Goal: Complete application form

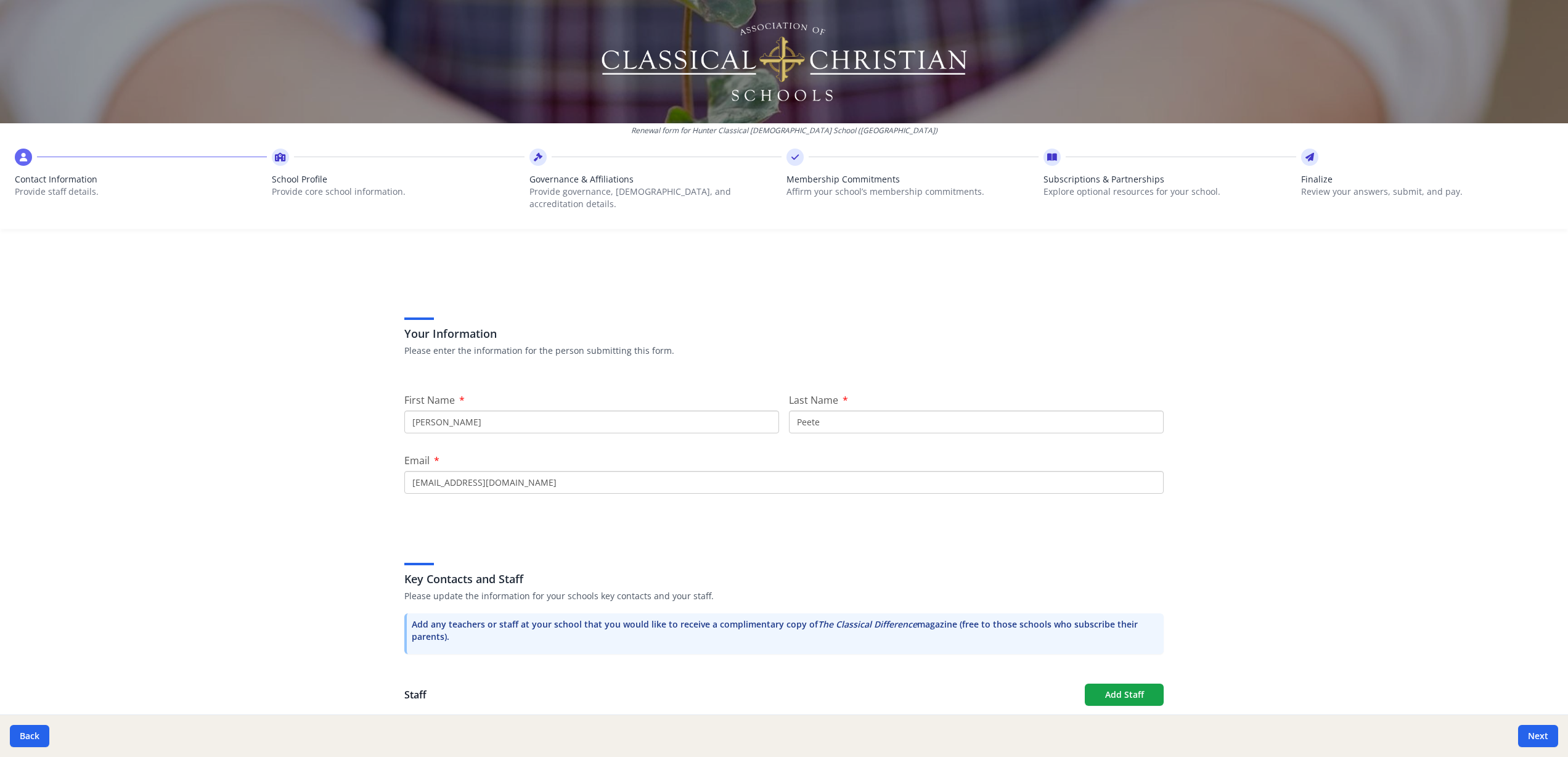
click at [471, 411] on input "[PERSON_NAME]" at bounding box center [592, 422] width 375 height 23
type input "[PERSON_NAME]"
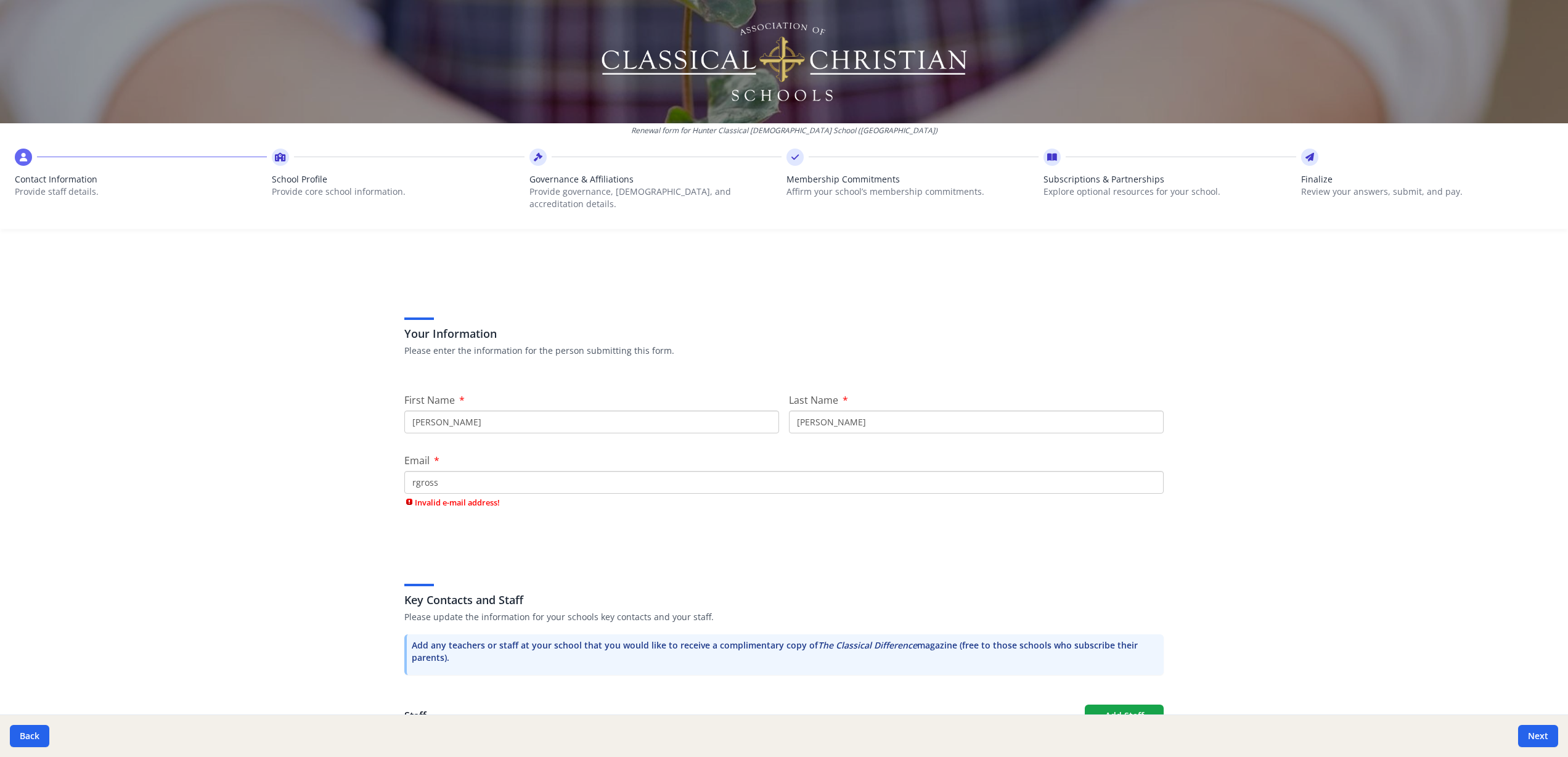
type input "[EMAIL_ADDRESS][DOMAIN_NAME]"
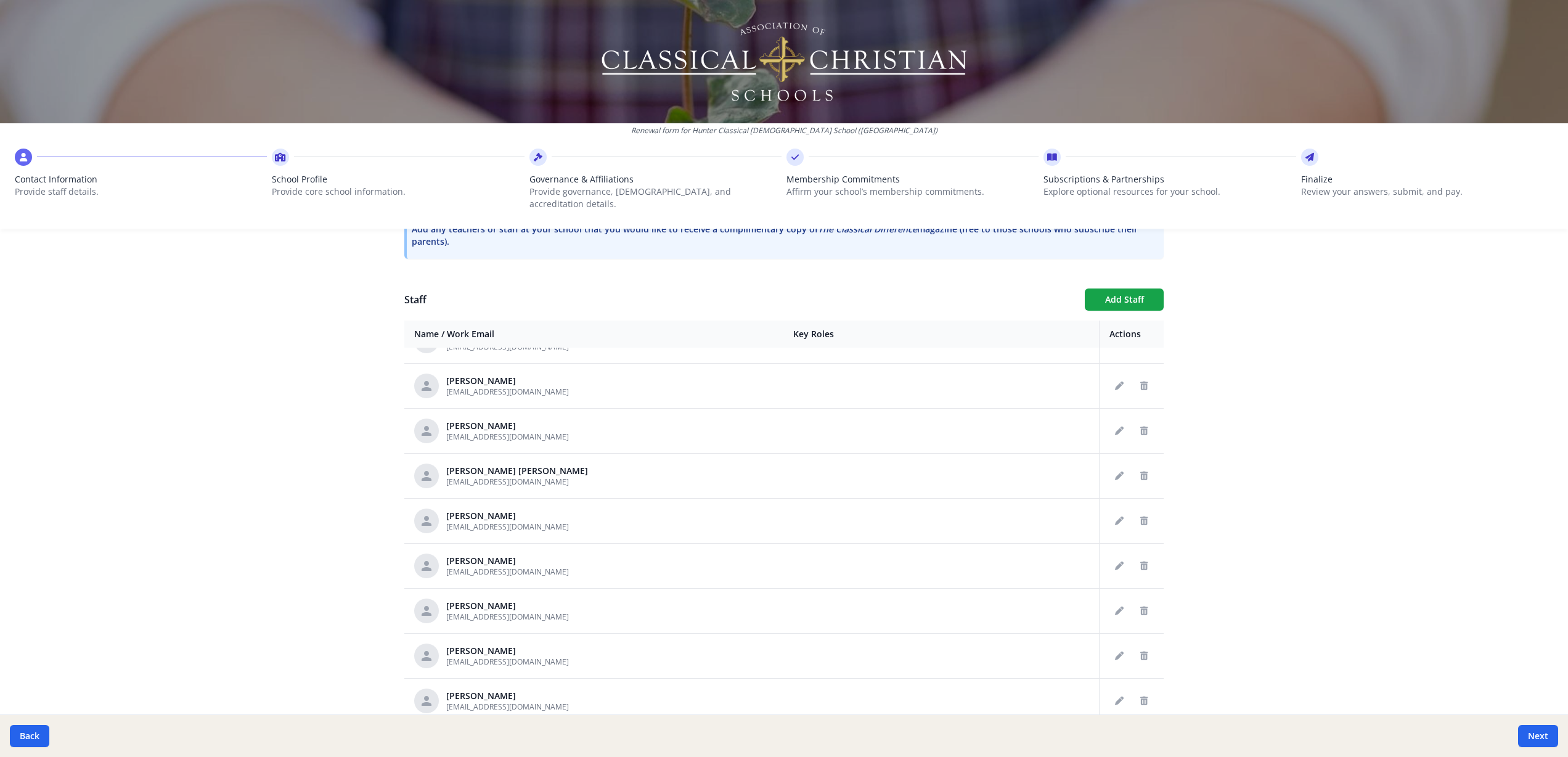
scroll to position [436, 0]
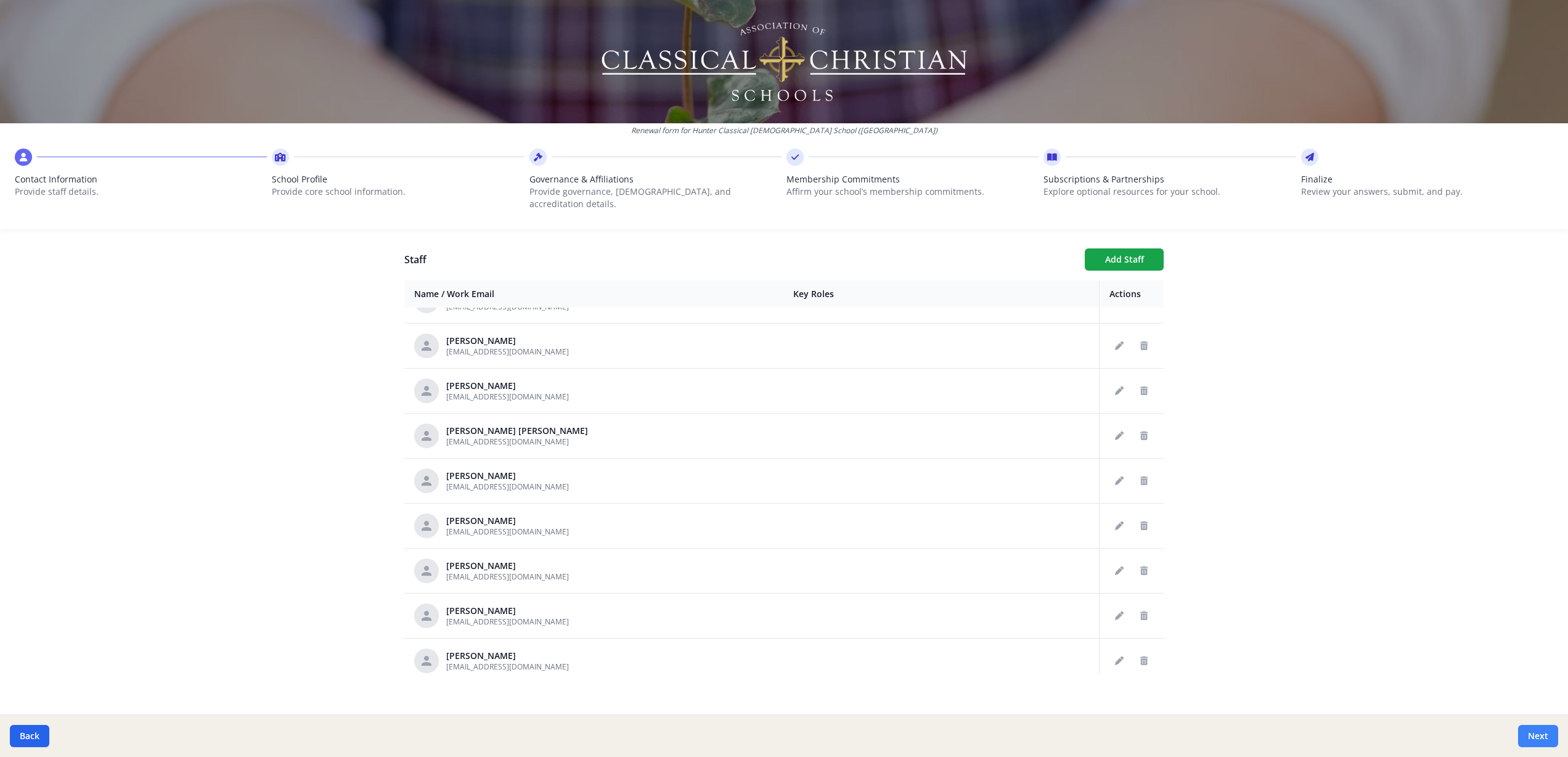
click at [1543, 740] on button "Next" at bounding box center [1538, 736] width 40 height 22
type input "[PHONE_NUMBER]"
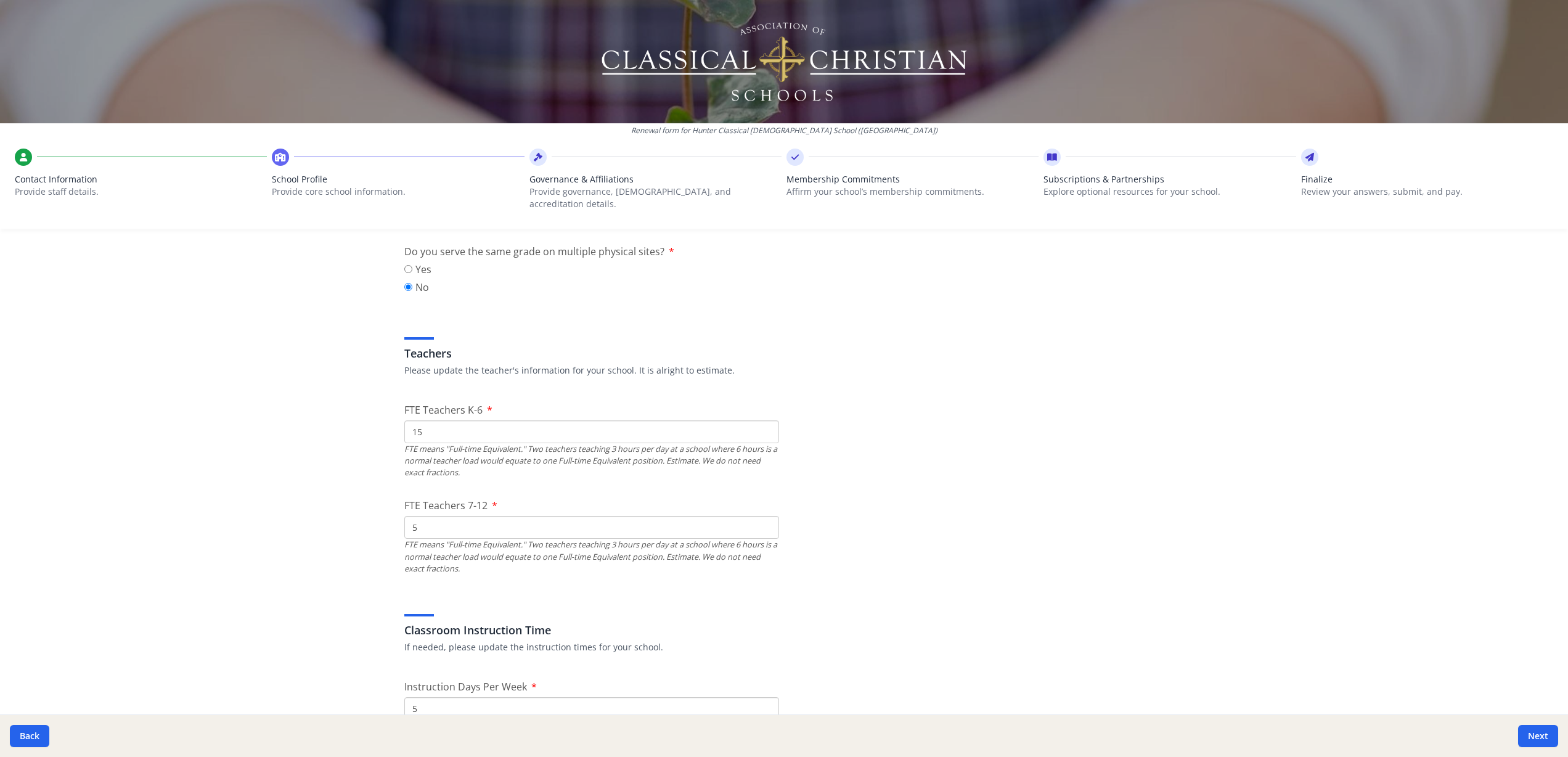
scroll to position [632, 0]
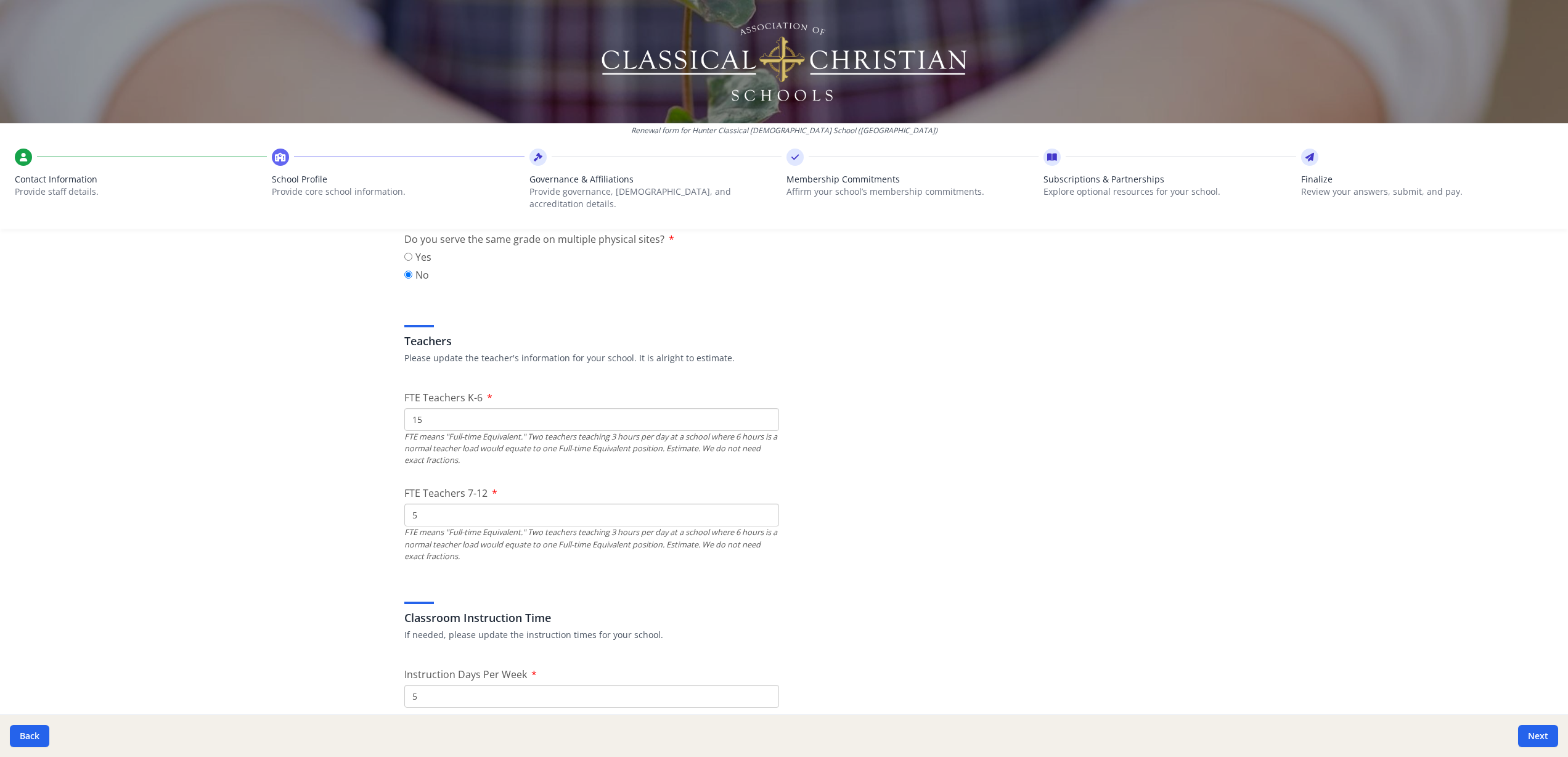
click at [432, 410] on input "15" at bounding box center [592, 419] width 375 height 23
type input "16"
click at [427, 509] on input "5" at bounding box center [592, 514] width 375 height 23
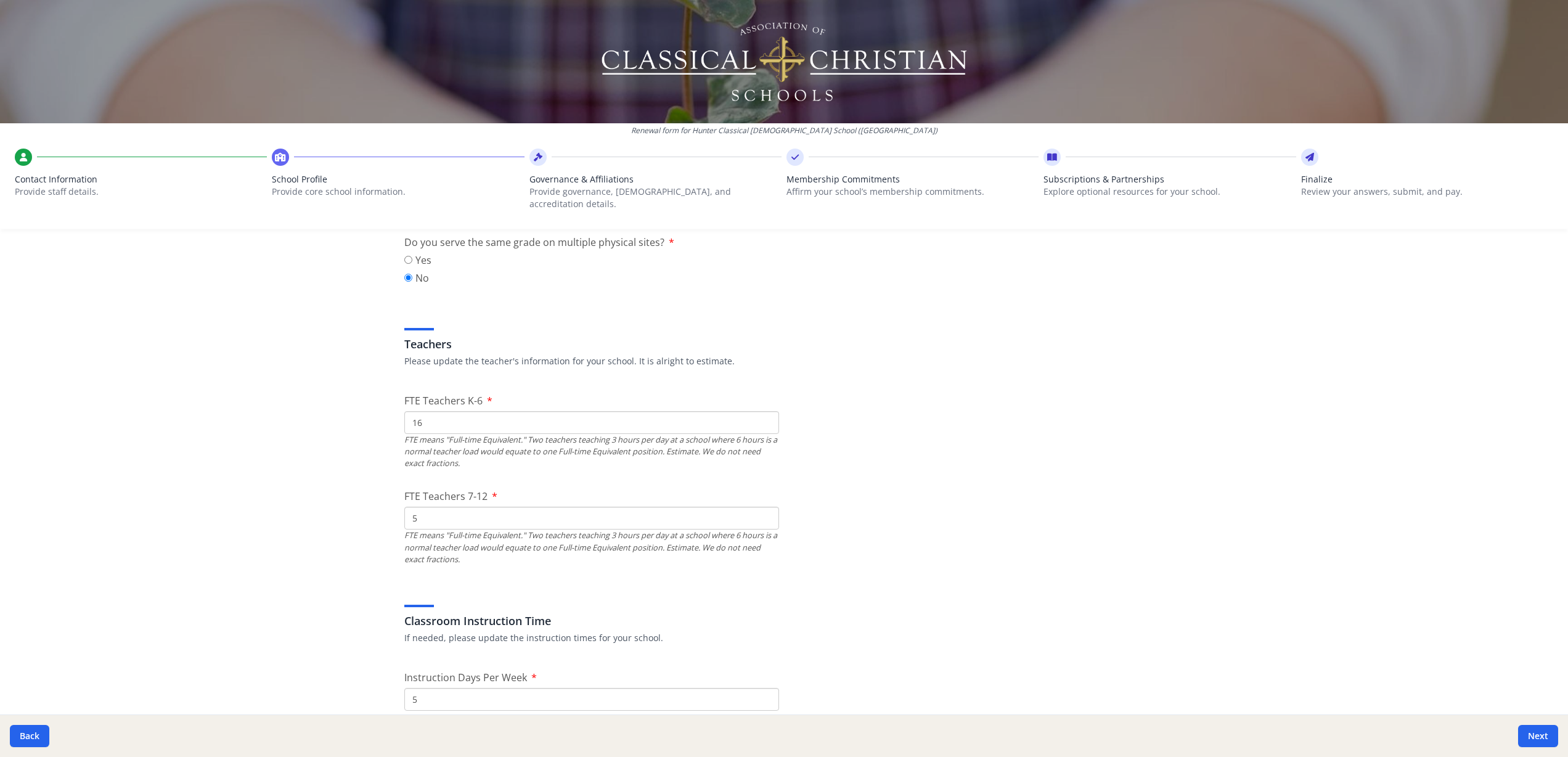
scroll to position [622, 0]
click at [427, 514] on input "5" at bounding box center [592, 524] width 375 height 23
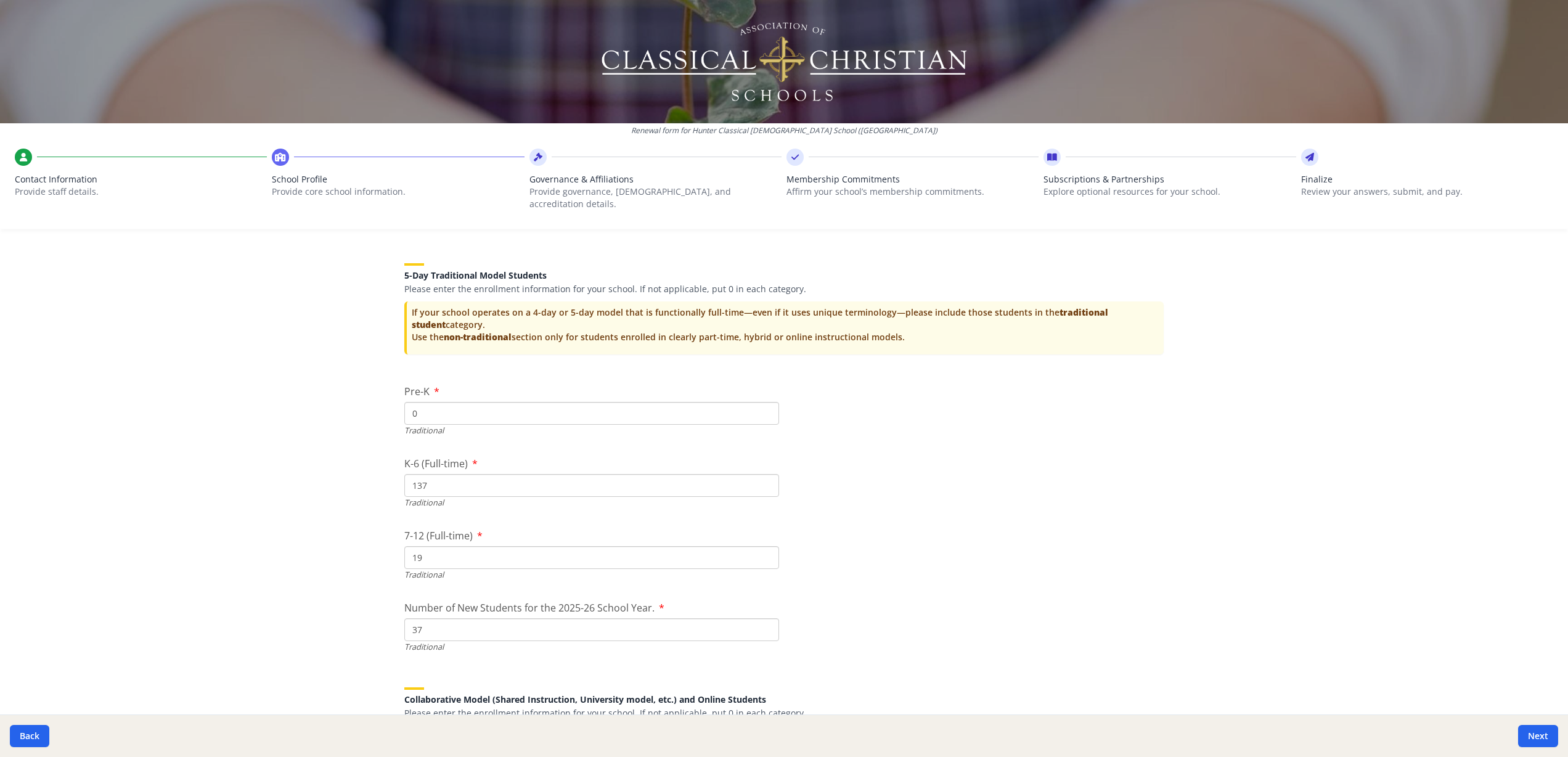
scroll to position [2449, 0]
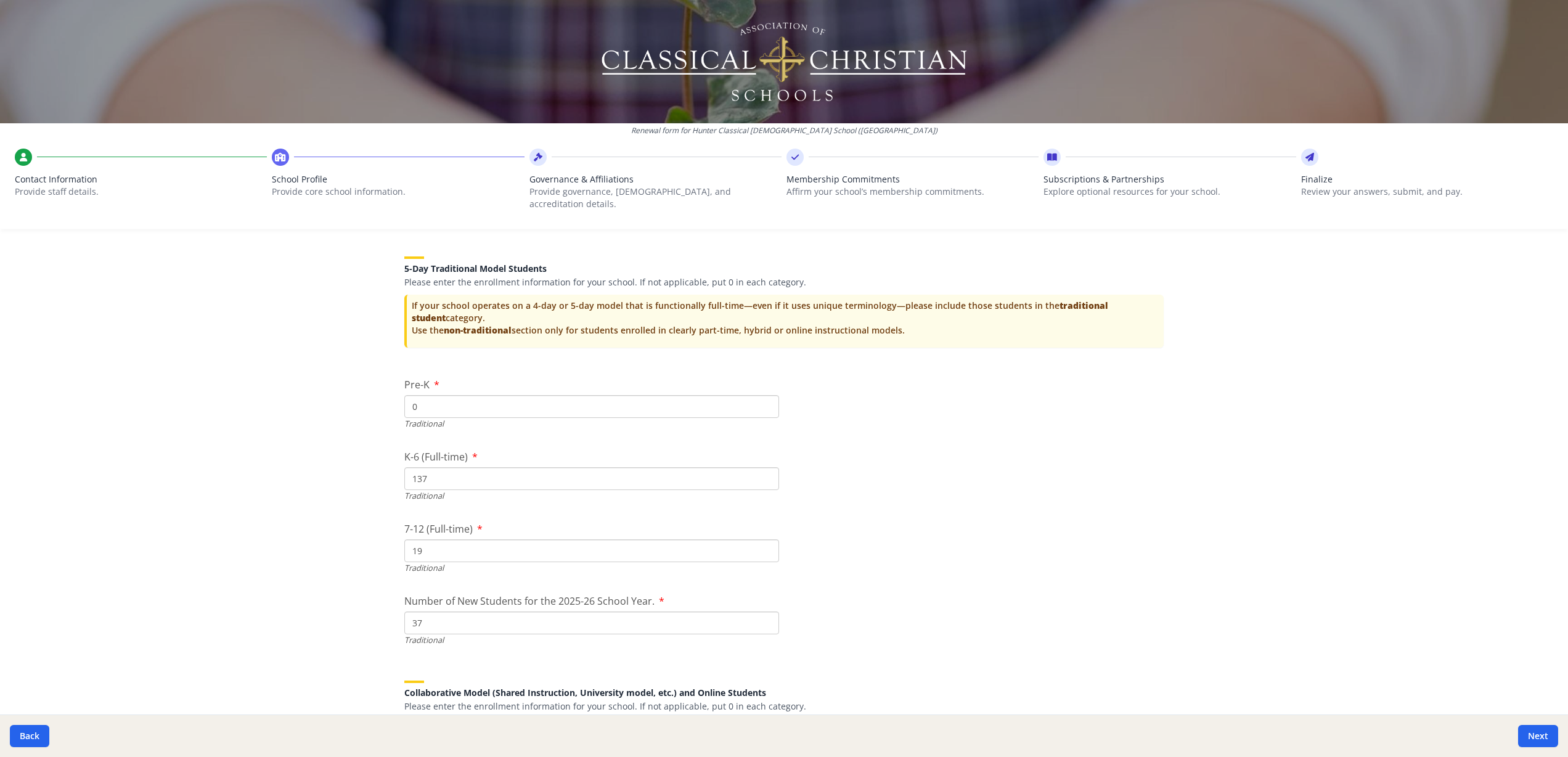
type input "6"
click at [462, 468] on input "137" at bounding box center [592, 479] width 375 height 23
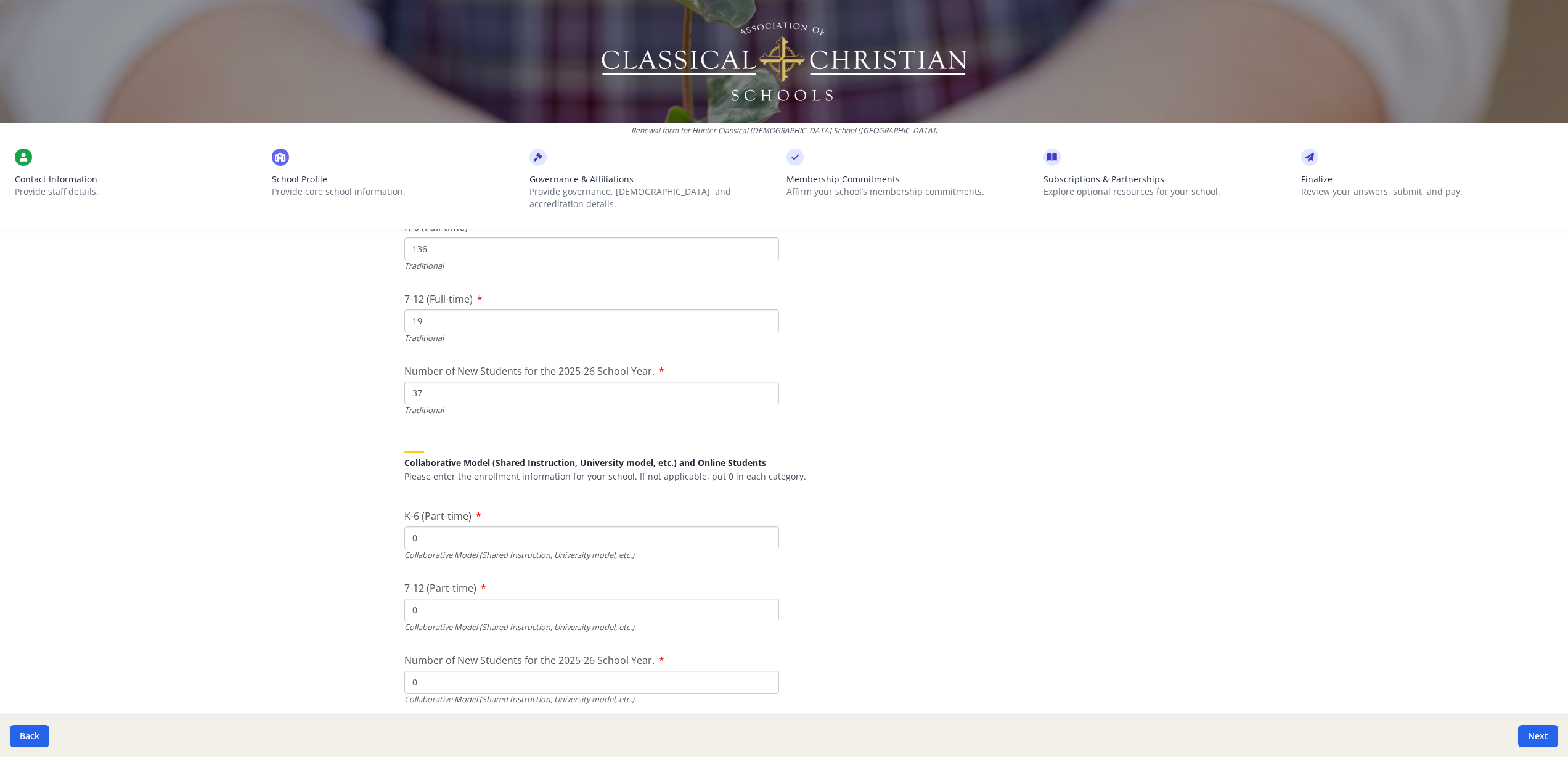
scroll to position [2679, 0]
type input "136"
drag, startPoint x: 446, startPoint y: 382, endPoint x: 392, endPoint y: 380, distance: 54.0
type input "40"
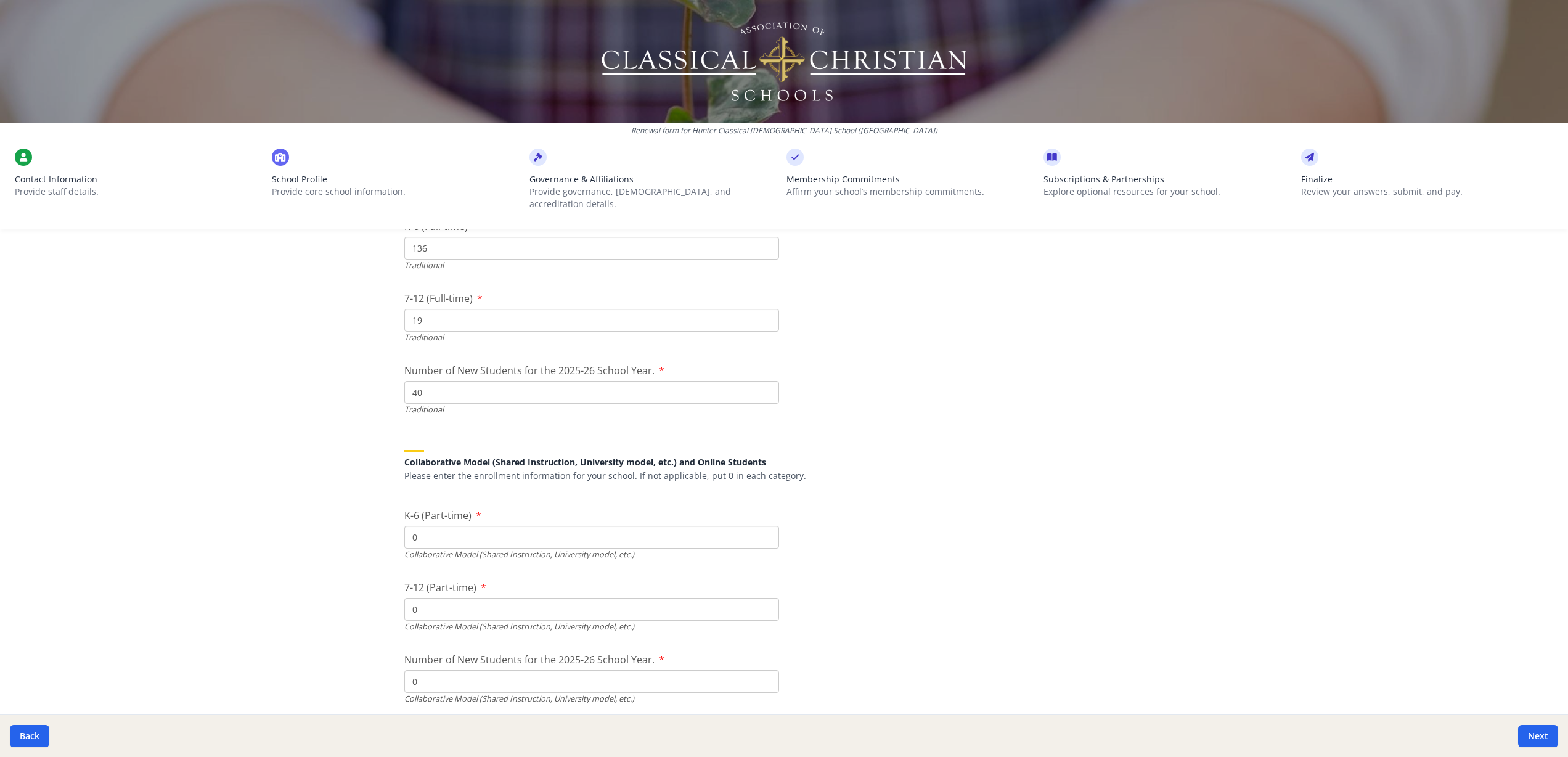
click at [307, 509] on div "Renewal form for Hunter Classical [DEMOGRAPHIC_DATA] School ([GEOGRAPHIC_DATA])…" at bounding box center [784, 378] width 1568 height 757
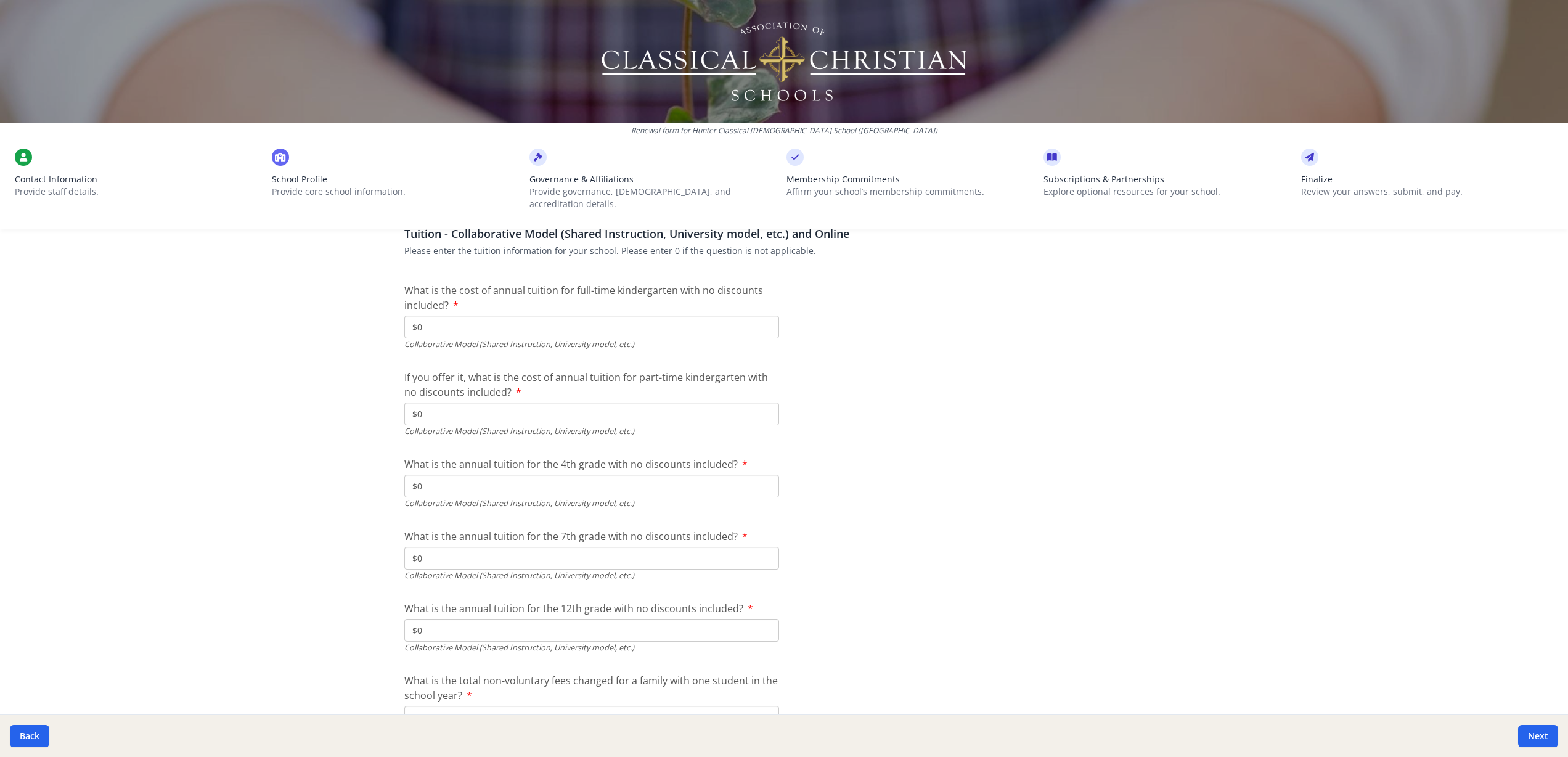
scroll to position [3835, 0]
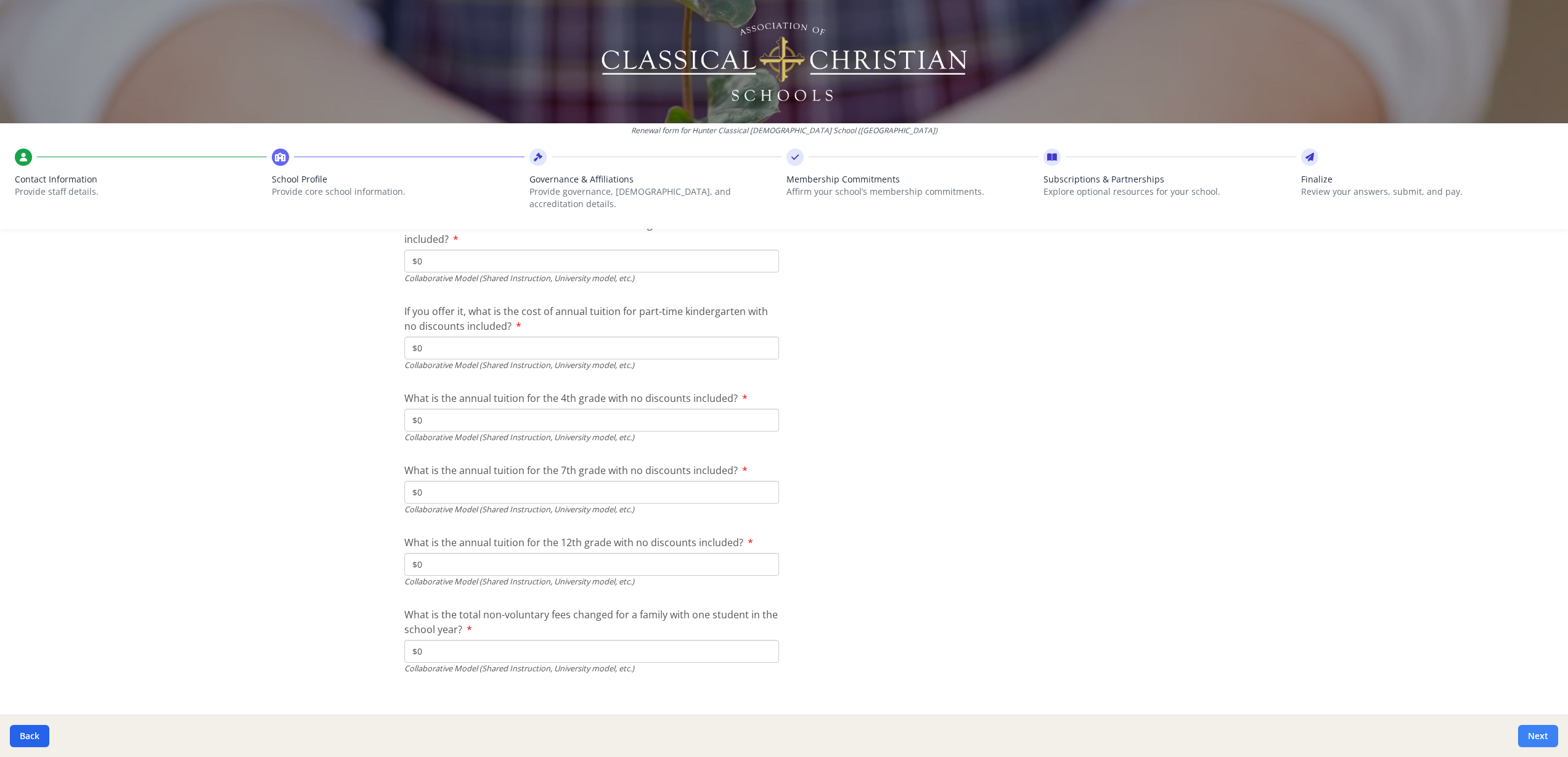
click at [1534, 740] on button "Next" at bounding box center [1538, 736] width 40 height 22
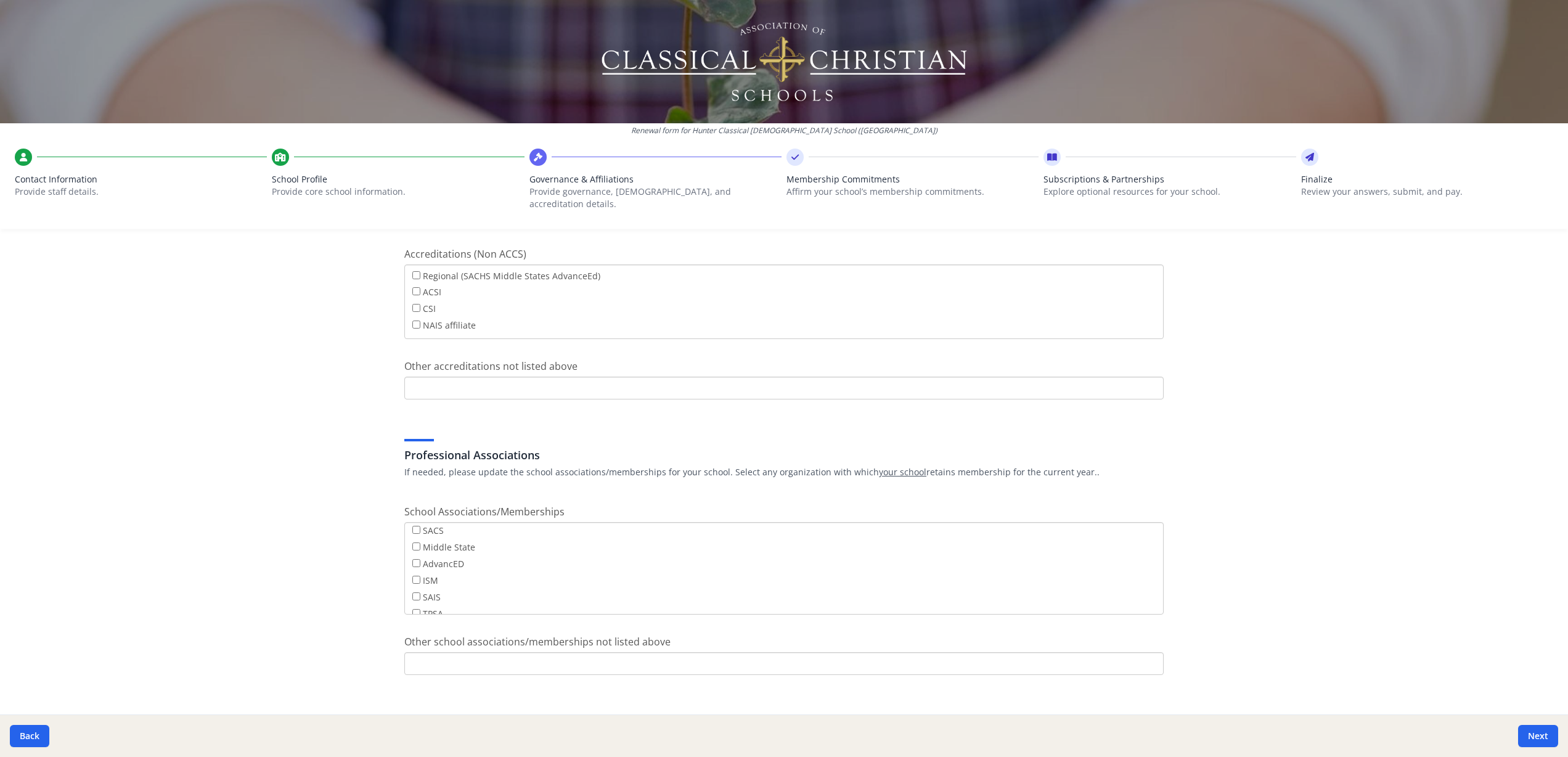
scroll to position [99, 0]
click at [1534, 740] on button "Next" at bounding box center [1538, 736] width 40 height 22
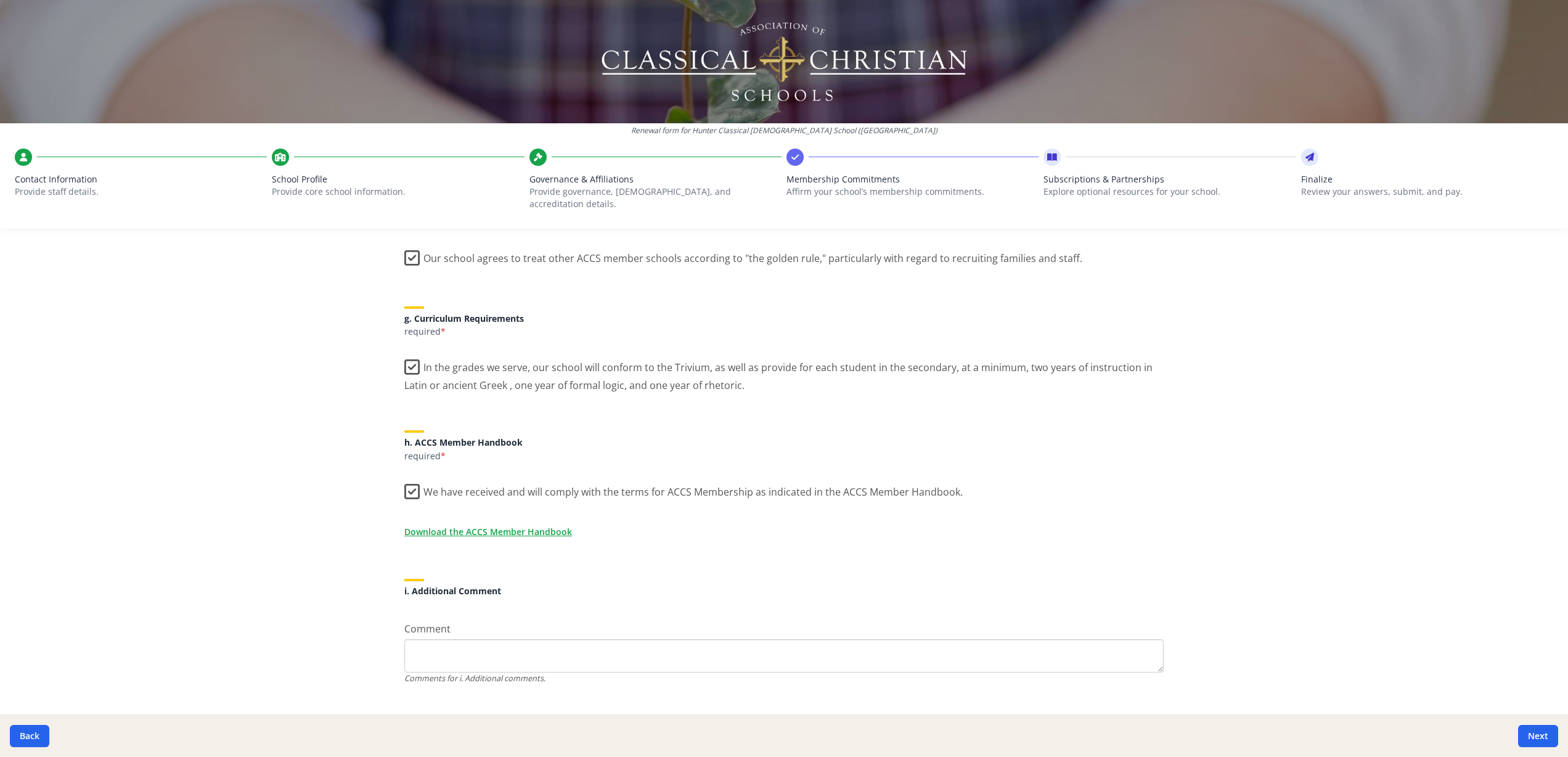
scroll to position [865, 0]
click at [1530, 742] on button "Next" at bounding box center [1538, 736] width 40 height 22
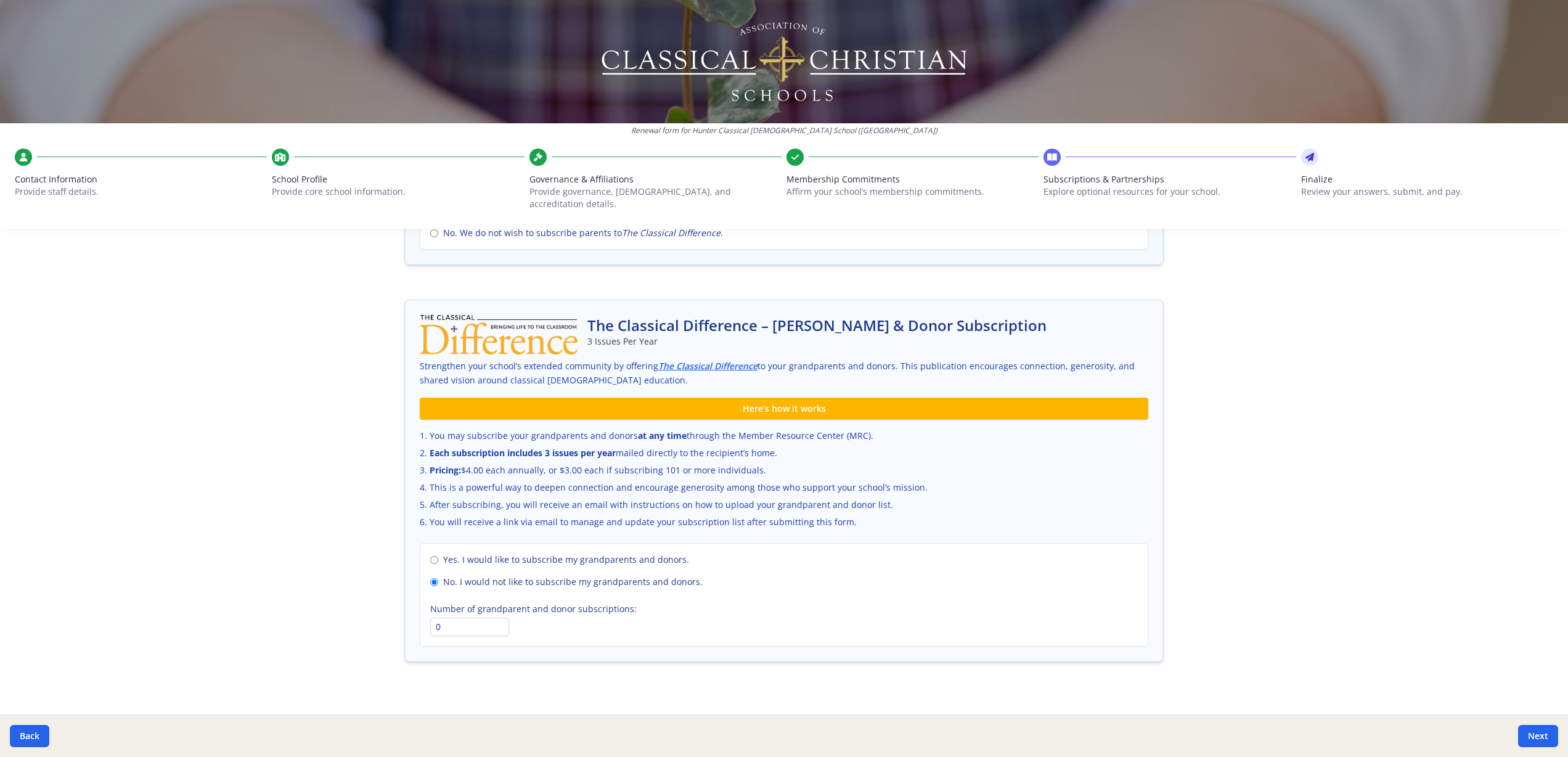
scroll to position [640, 0]
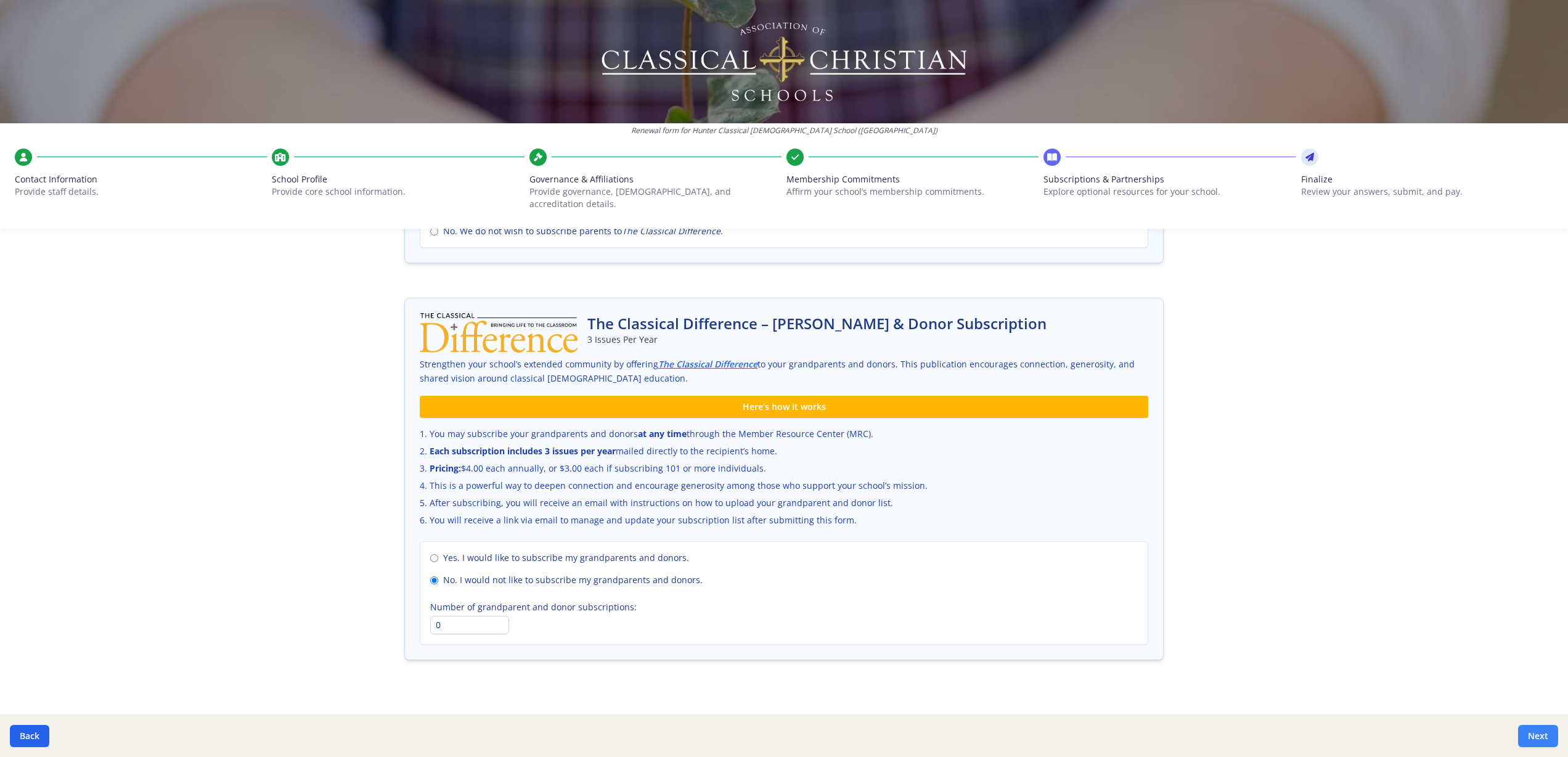
click at [1539, 741] on button "Next" at bounding box center [1538, 736] width 40 height 22
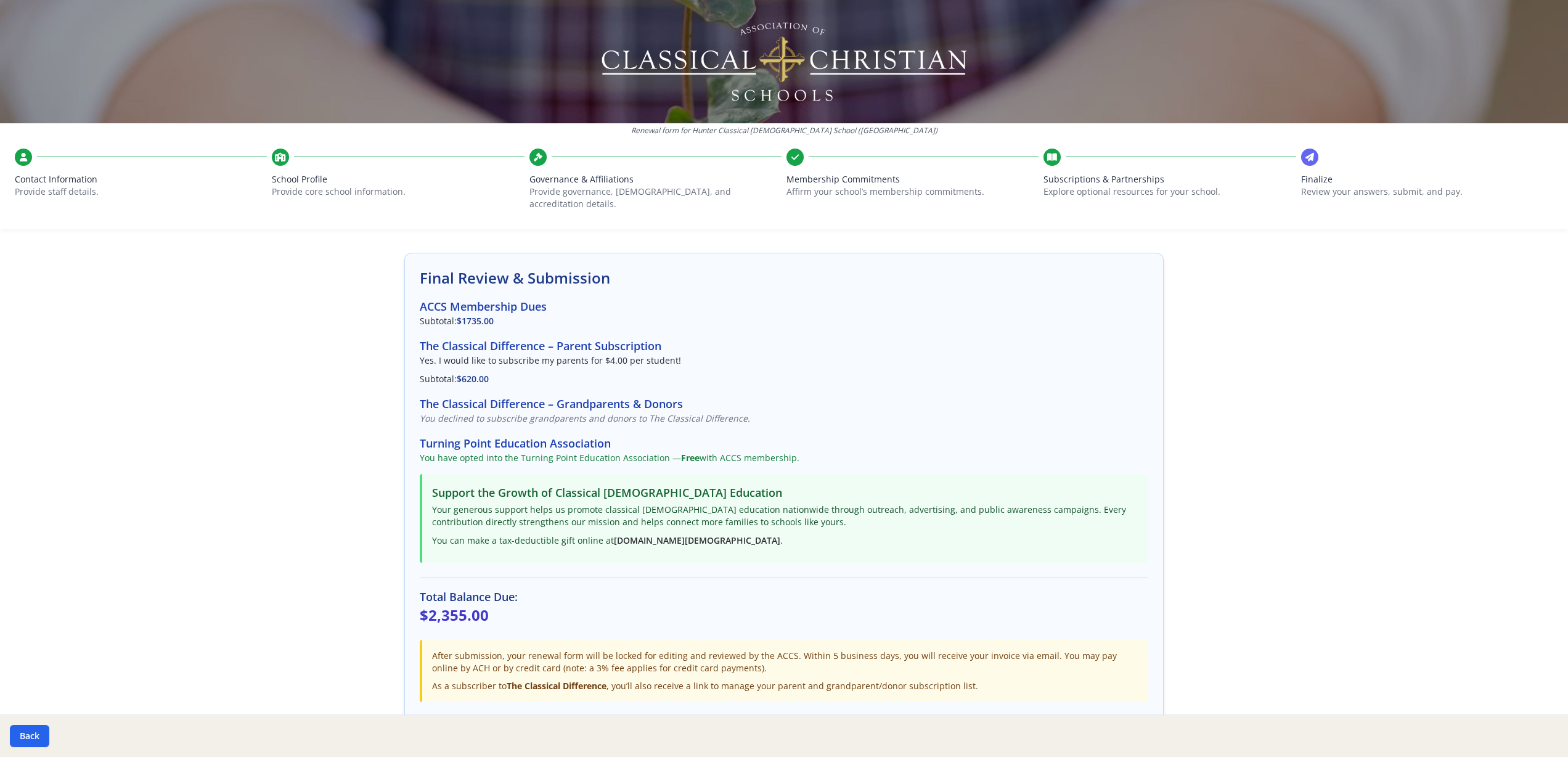
scroll to position [47, 0]
click at [33, 740] on button "Back" at bounding box center [29, 736] width 39 height 22
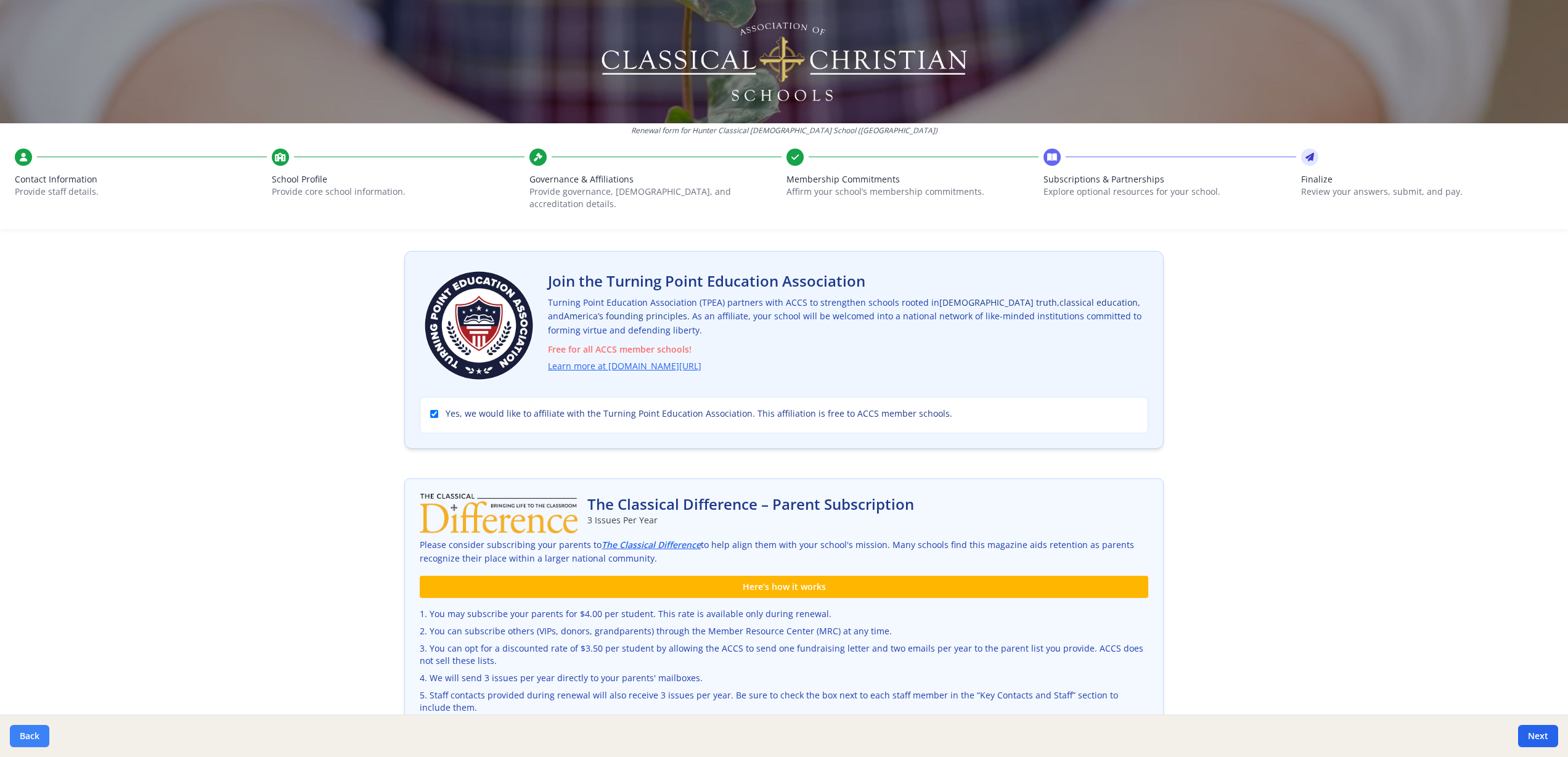
click at [33, 740] on button "Back" at bounding box center [29, 736] width 39 height 22
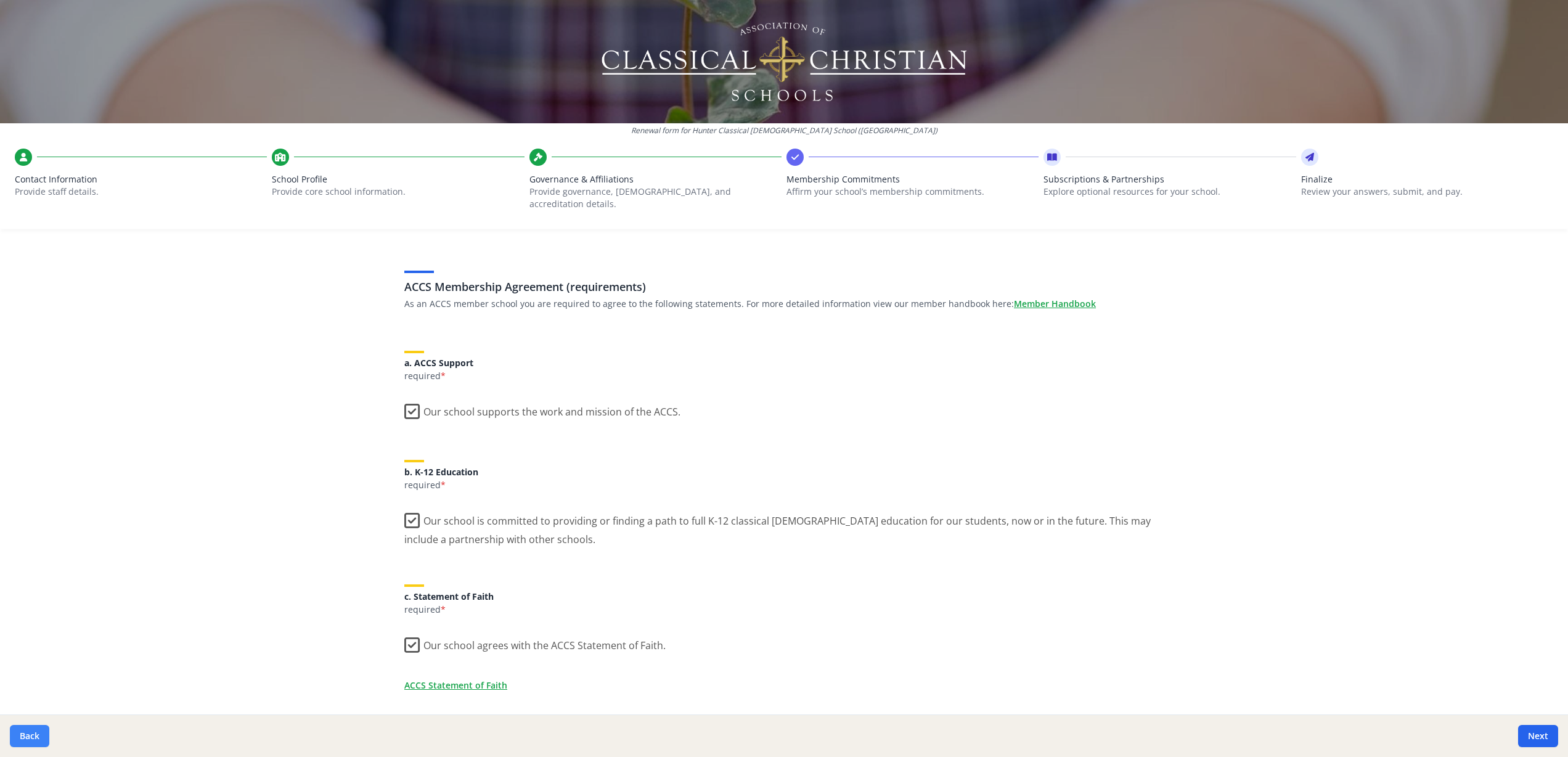
click at [33, 740] on button "Back" at bounding box center [29, 736] width 39 height 22
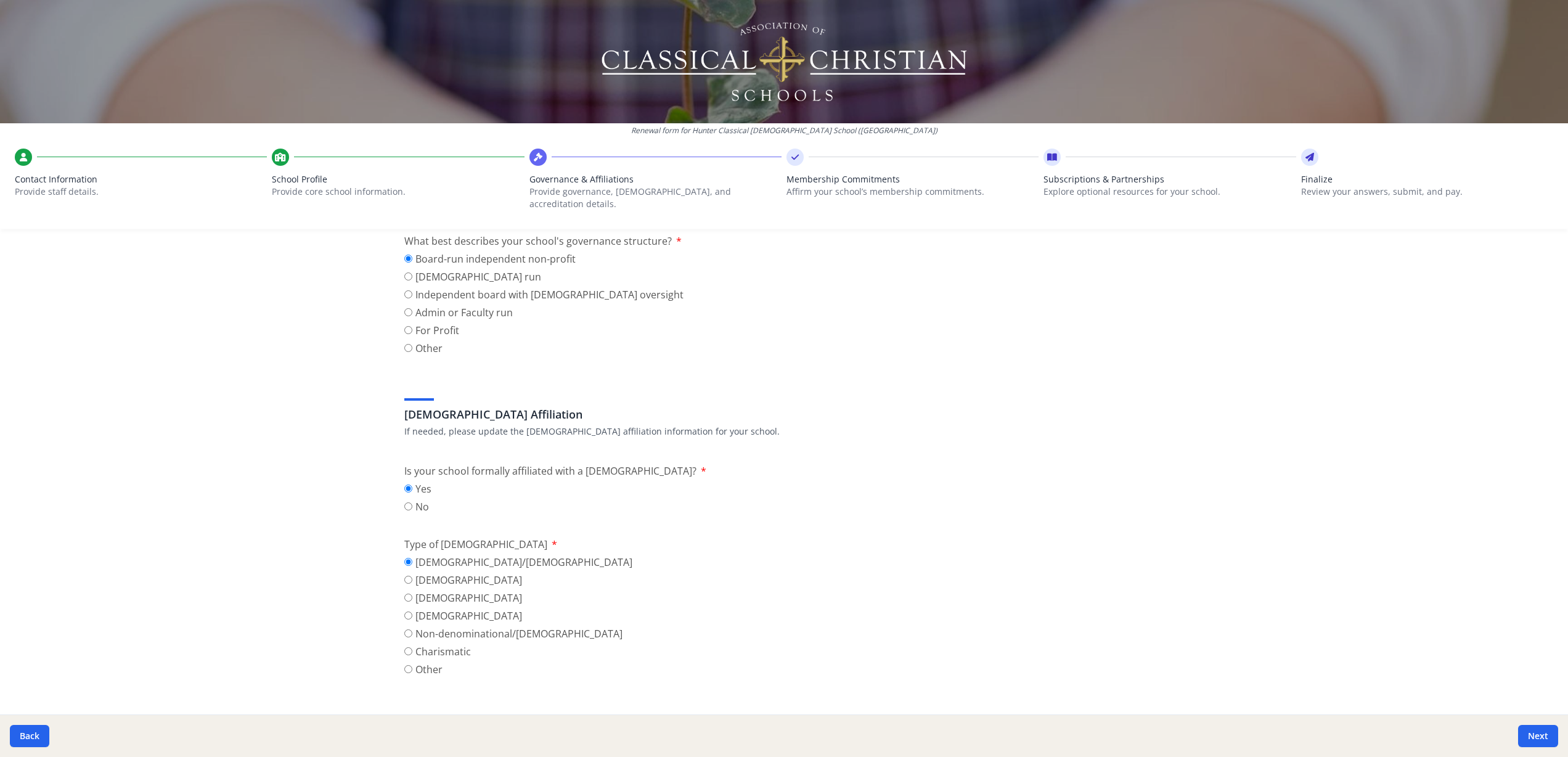
scroll to position [154, 0]
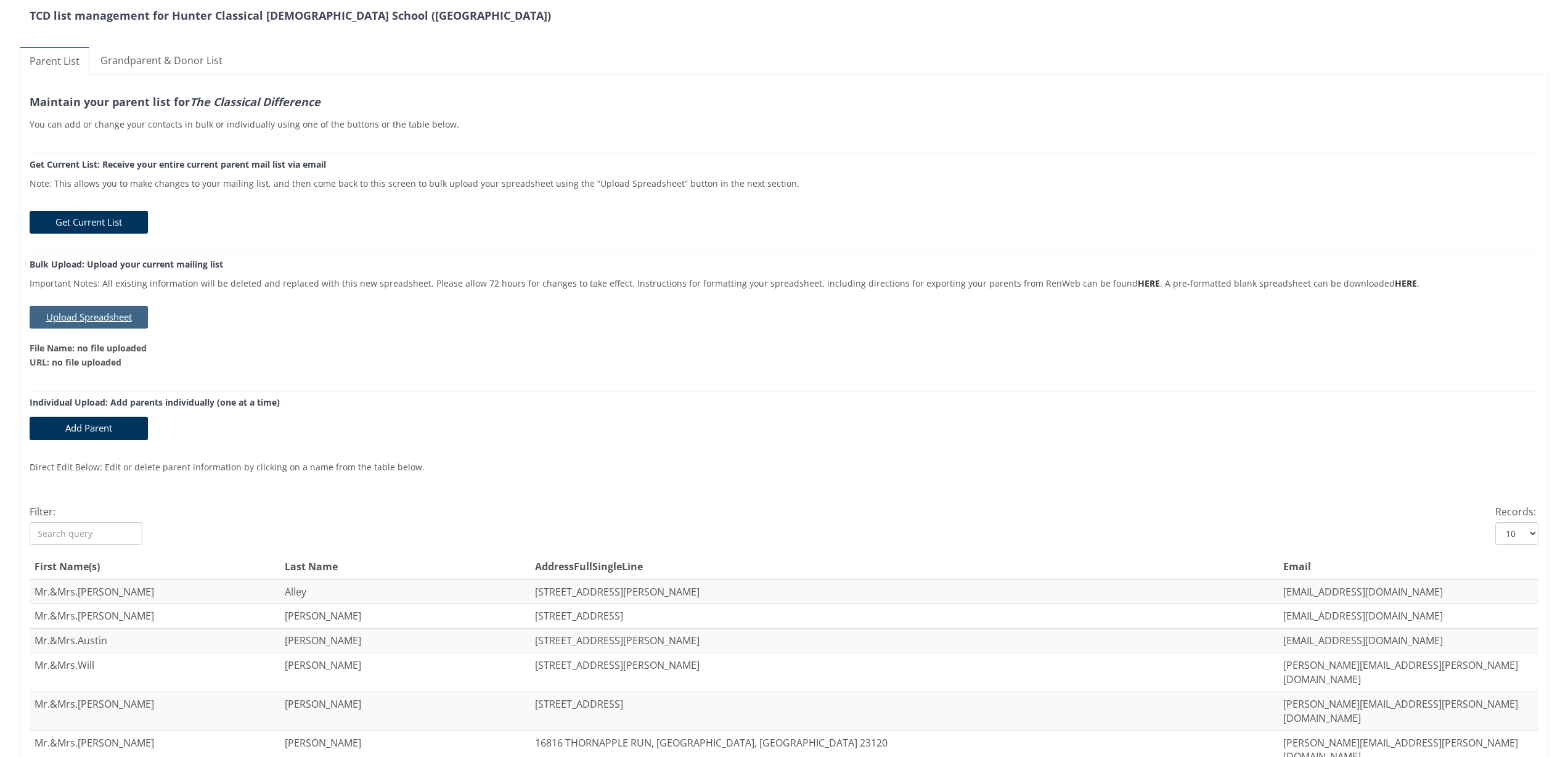
click at [114, 320] on button "Upload Spreadsheet" at bounding box center [88, 317] width 118 height 23
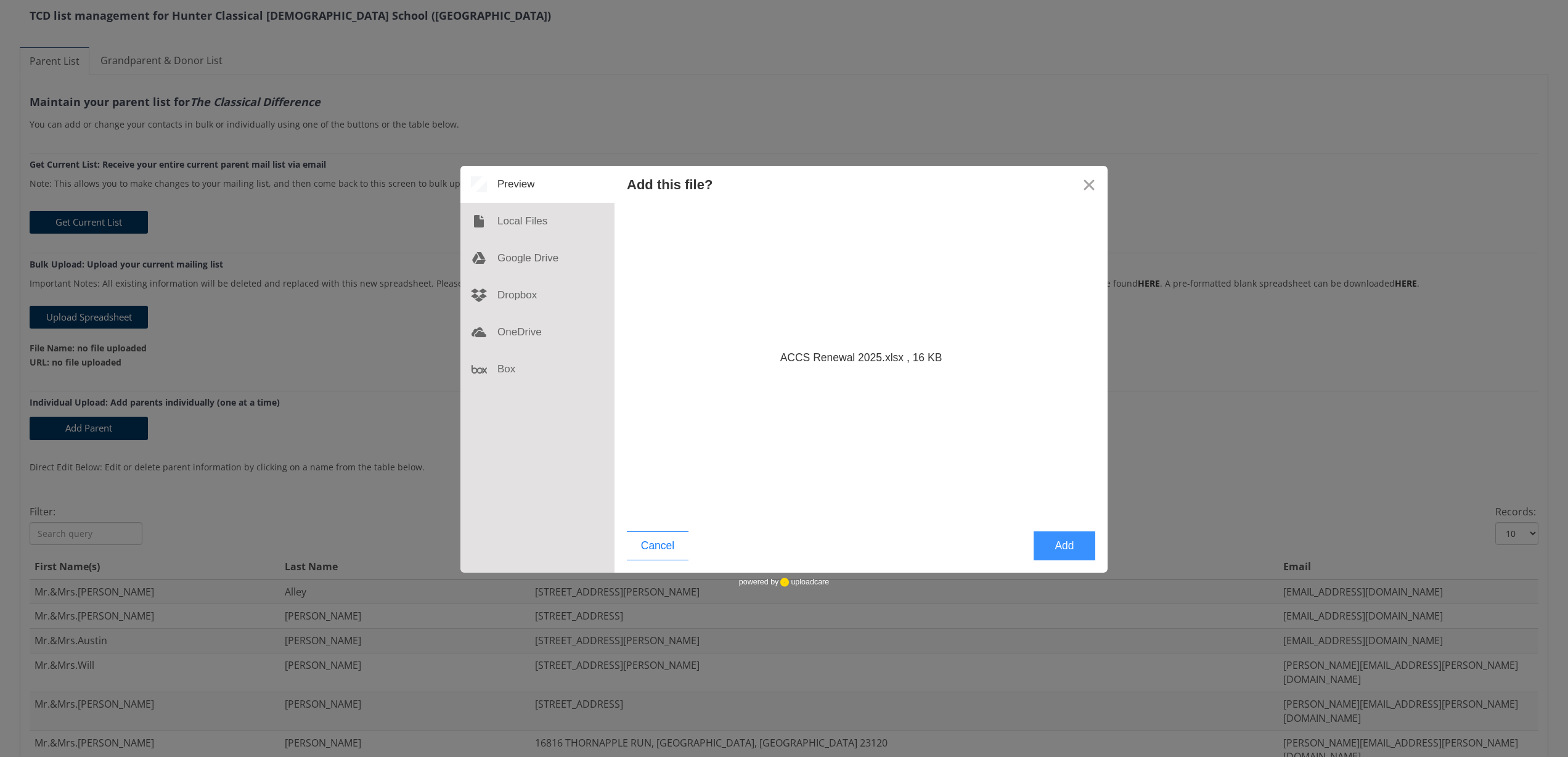
click at [1069, 552] on button "Add" at bounding box center [1064, 546] width 61 height 29
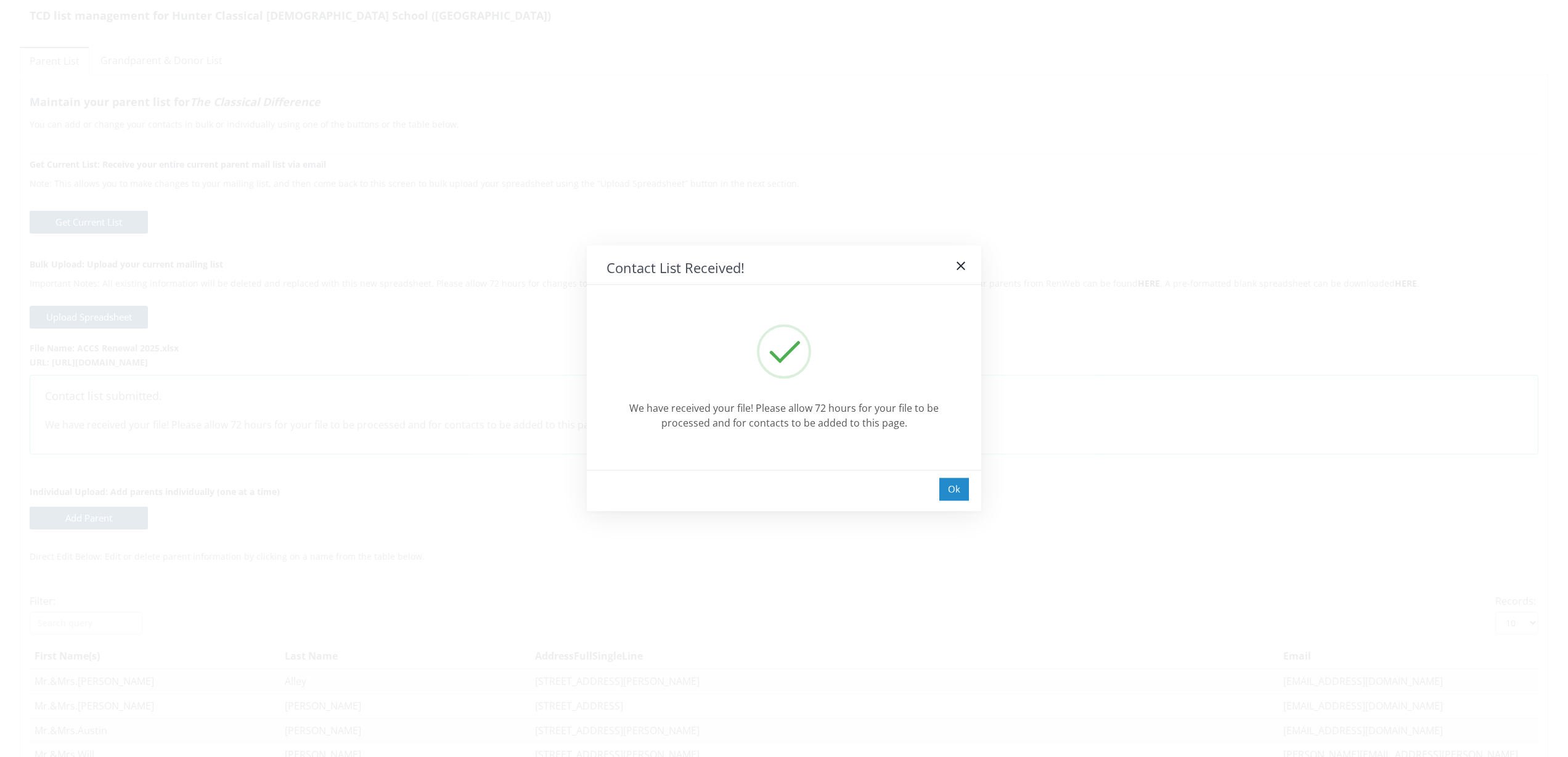
click at [953, 488] on div "Ok" at bounding box center [954, 489] width 29 height 23
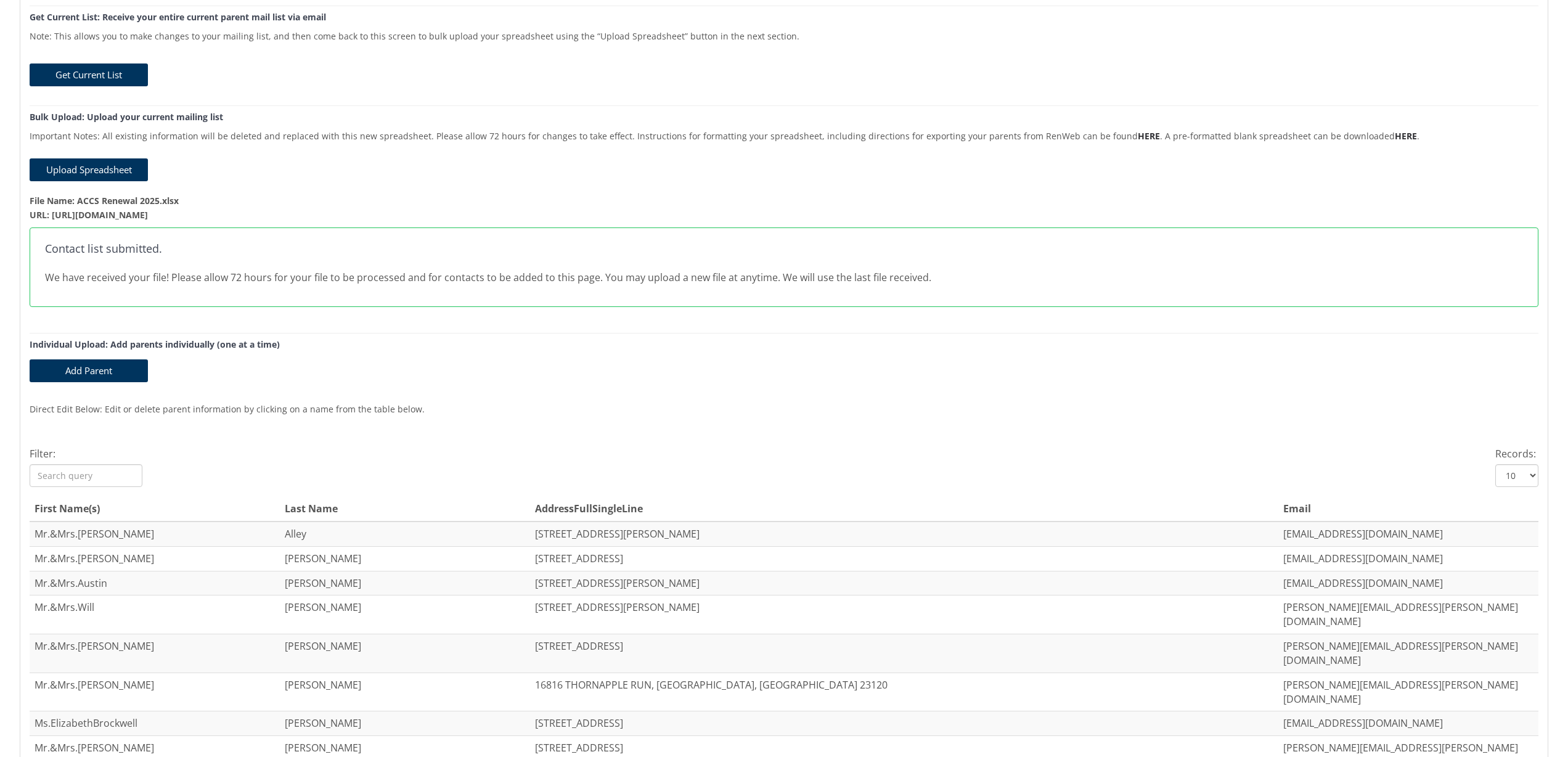
scroll to position [148, 0]
